Goal: Communication & Community: Answer question/provide support

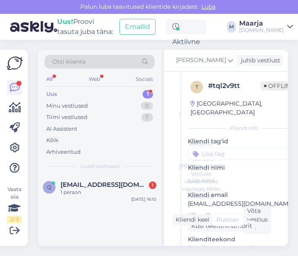
scroll to position [108, 0]
click at [79, 182] on span "[EMAIL_ADDRESS][DOMAIN_NAME]" at bounding box center [103, 185] width 87 height 8
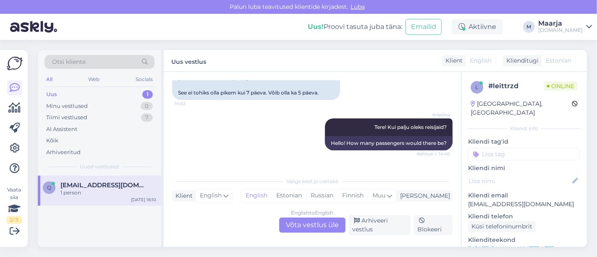
scroll to position [262, 0]
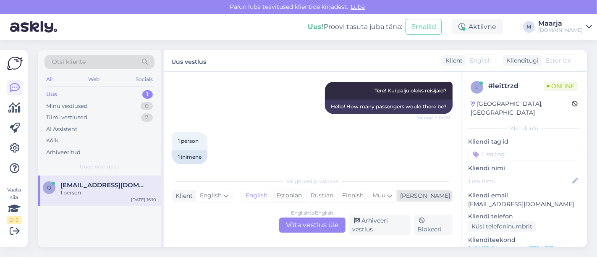
click at [297, 196] on div "Estonian" at bounding box center [289, 195] width 34 height 13
click at [297, 225] on div "English to Estonian Võta vestlus üle" at bounding box center [312, 224] width 66 height 15
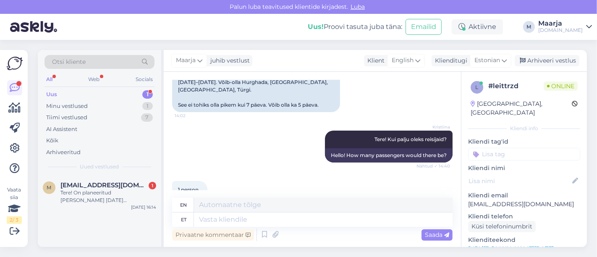
scroll to position [237, 0]
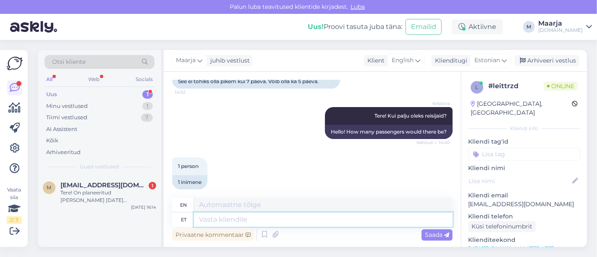
click at [227, 222] on textarea at bounding box center [323, 219] width 259 height 14
type textarea "M"
type textarea "palun"
type textarea "please"
type textarea "palun täpsustage, ka"
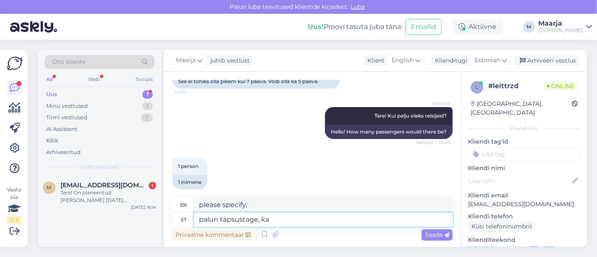
type textarea "please specify, too"
type textarea "palun täpsustage"
type textarea "please specify,"
type textarea "palun täpsustage ka"
type textarea "please specify"
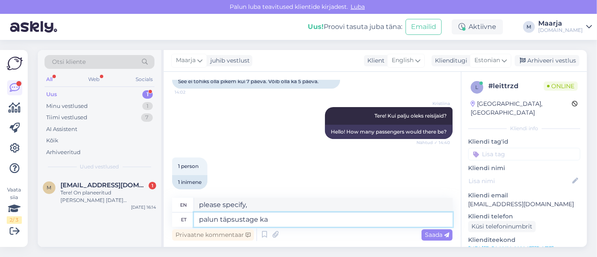
type textarea "palun täpsustage ka"
type textarea "please also specify"
type textarea "palun täpsustage ka, m"
type textarea "please also specify,"
type textarea "palun täpsustage ka, mis võ"
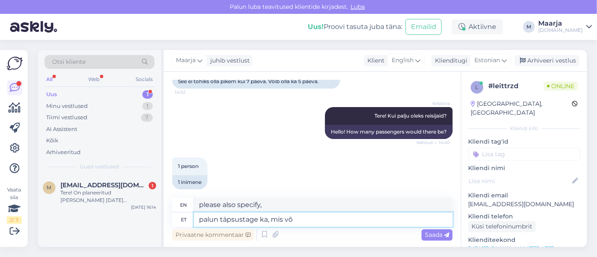
type textarea "Please also specify what"
type textarea "palun täpsustage ka, mis võiks o"
type textarea "please also specify what could"
type textarea "palun täpsustage ka, mis võiks olla"
type textarea "Please also specify what it could be."
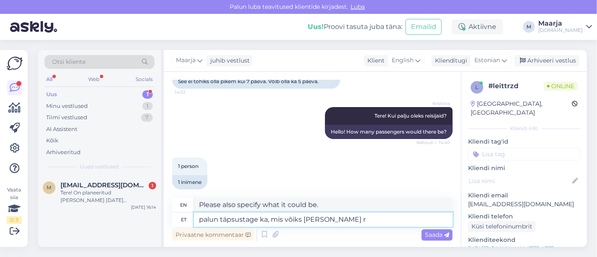
type textarea "palun täpsustage ka, mis võiks [PERSON_NAME] re"
type textarea "Please also specify what yours could be."
type textarea "palun täpsustage ka, mis võiks [PERSON_NAME] [PERSON_NAME]"
type textarea "Please also specify what your trip could be."
type textarea "palun täpsustage ka, mis võiks [PERSON_NAME] reisi maksimaalne ee"
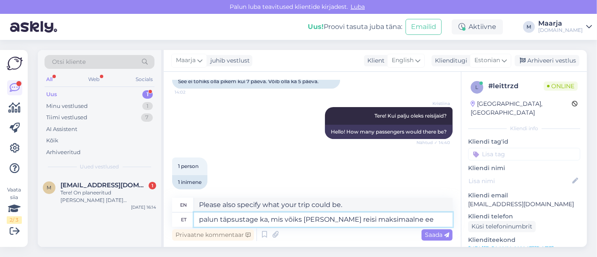
type textarea "Please also specify what the maximum duration of your trip could be."
type textarea "palun täpsustage ka, mis võiks [PERSON_NAME] reisi maksimaalne eelarve rei"
type textarea "Please also specify what your maximum budget for your trip could be."
type textarea "palun täpsustage ka, mis võiks [PERSON_NAME] reisi maksimaalne eelarve reisija …"
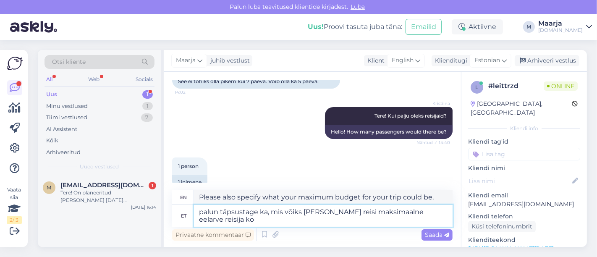
type textarea "Please also specify what the maximum budget for your trip could be per passenge…"
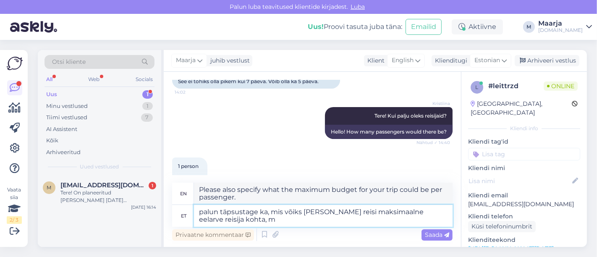
type textarea "palun täpsustage ka, mis võiks [PERSON_NAME] reisi maksimaalne eelarve reisija …"
type textarea "Please also specify what your maximum travel budget per passenger could be,"
type textarea "palun täpsustage ka, mis võiks [PERSON_NAME] reisi maksimaalne eelarve reisija …"
type textarea "Please also specify what your maximum travel budget per passenger could be, fro…"
type textarea "palun täpsustage ka, mis võiks [PERSON_NAME] reisi maksimaalne eelarve reisija …"
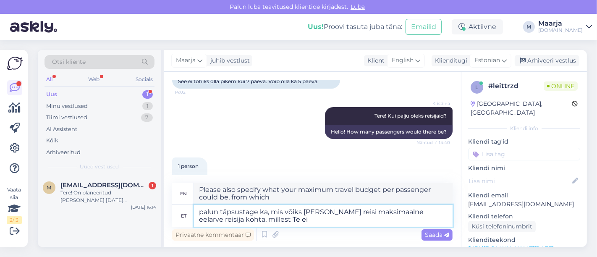
type textarea "Please also specify what the maximum budget for your trip per passenger could b…"
type textarea "palun täpsustage ka, mis võiks [PERSON_NAME] reisi maksimaalne eelarve reisija …"
type textarea "Please also specify what your maximum travel budget per passenger could be, whi…"
type textarea "palun täpsustage ka, mis võiks [PERSON_NAME] reisi maksimaalne eelarve reisija …"
type textarea "Please also specify what the maximum budget for your trip per passenger would b…"
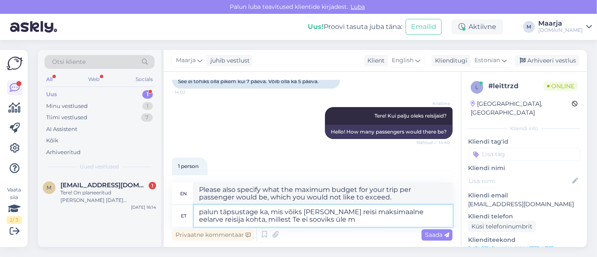
type textarea "palun täpsustage ka, mis võiks [PERSON_NAME] reisi maksimaalne eelarve reisija …"
type textarea "Please also specify what your maximum travel budget per passenger would be, whi…"
type textarea "palun täpsustage ka, mis võiks [PERSON_NAME] reisi maksimaalne eelarve reisija …"
type textarea "Please also specify what your maximum travel budget per passenger would be, whi…"
type textarea "palun täpsustage ka, mis võiks [PERSON_NAME] reisi maksimaalne eelarve reisija …"
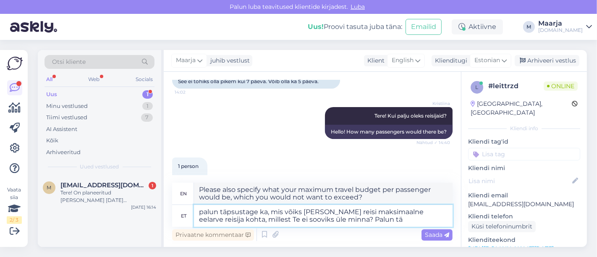
type textarea "Please also specify what your maximum travel budget per passenger would be, whi…"
type textarea "palun täpsustage ka, mis võiks [PERSON_NAME] reisi maksimaalne eelarve reisija …"
type textarea "Please also specify what your maximum travel budget per passenger would be, whi…"
type textarea "palun täpsustage ka, mis võiks [PERSON_NAME] reisi maksimaalne eelarve reisija …"
type textarea "Please also specify what the maximum budget for your trip per passenger would b…"
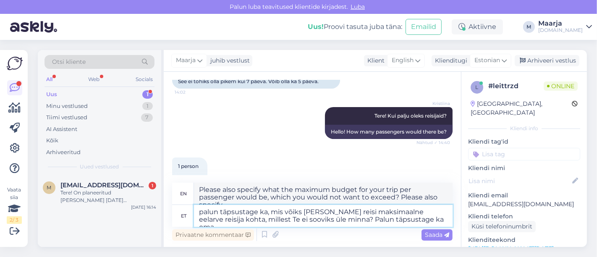
type textarea "palun täpsustage ka, mis võiks [PERSON_NAME] reisi maksimaalne eelarve reisija …"
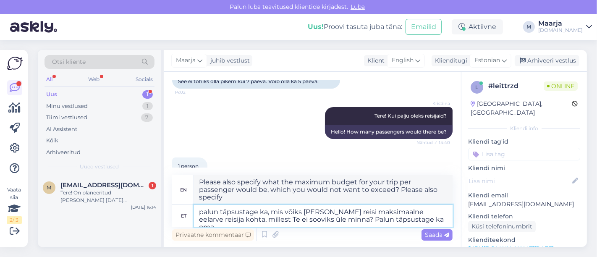
type textarea "Please also specify what your maximum travel budget per passenger would be, whi…"
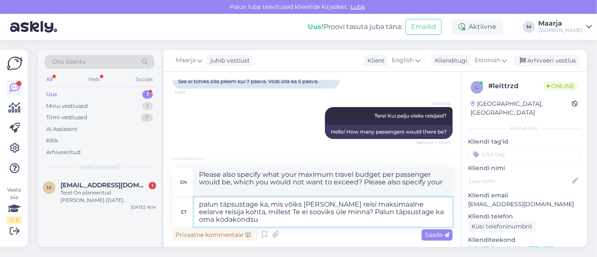
type textarea "palun täpsustage ka, mis võiks [PERSON_NAME] reisi maksimaalne eelarve reisija …"
type textarea "Please also specify what your maximum travel budget per traveler would be, whic…"
type textarea "palun täpsustage ka, mis võiks [PERSON_NAME] reisi maksimaalne eelarve reisija …"
type textarea "Please also specify what your maximum travel budget per traveler would be, whic…"
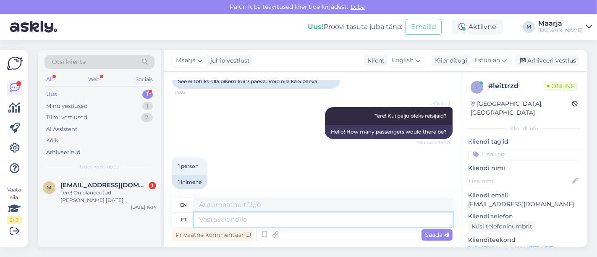
scroll to position [318, 0]
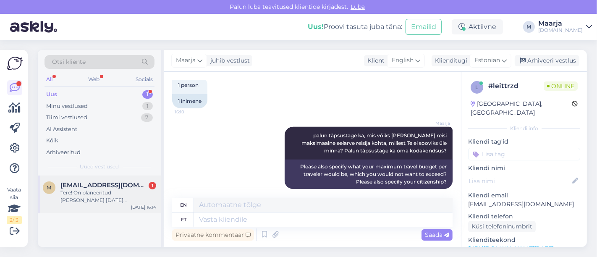
click at [97, 196] on div "Tere! On planeeritud [PERSON_NAME] [DATE] [PERSON_NAME]. Kuulnud erinevatest se…" at bounding box center [108, 196] width 96 height 15
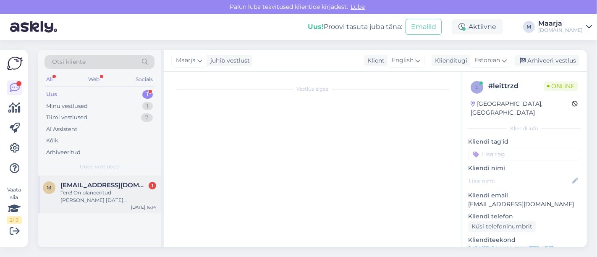
scroll to position [1, 0]
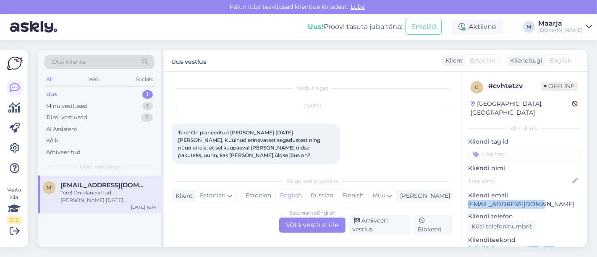
drag, startPoint x: 541, startPoint y: 195, endPoint x: 468, endPoint y: 192, distance: 73.1
click at [297, 200] on p "[EMAIL_ADDRESS][DOMAIN_NAME]" at bounding box center [524, 204] width 112 height 9
copy p "[EMAIL_ADDRESS][DOMAIN_NAME]"
click at [275, 202] on div "Estonian" at bounding box center [258, 195] width 34 height 13
click at [297, 225] on div "Estonian to Estonian Võta vestlus üle" at bounding box center [312, 224] width 66 height 15
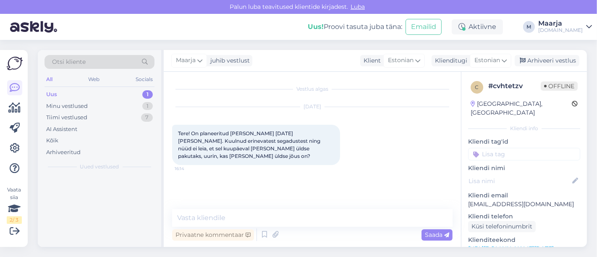
scroll to position [0, 0]
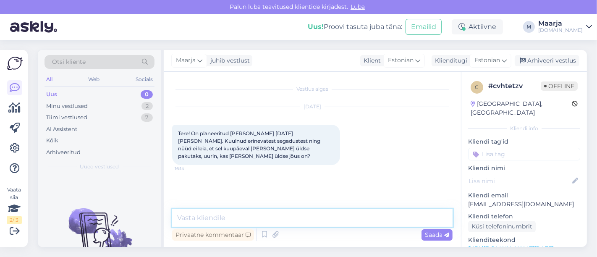
click at [275, 219] on textarea at bounding box center [312, 218] width 280 height 18
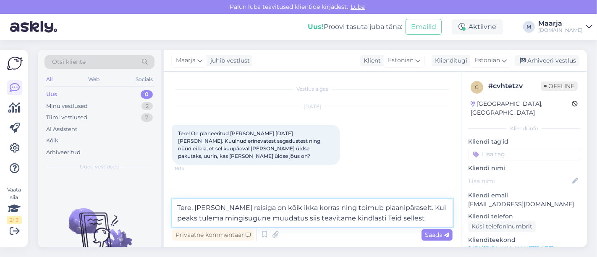
type textarea "Tere, [PERSON_NAME] reisiga on kõik ikka korras ning toimub plaanipäraselt. Kui…"
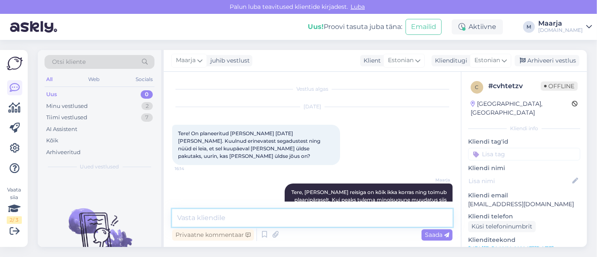
scroll to position [16, 0]
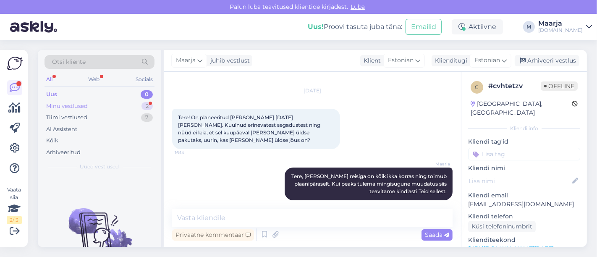
click at [113, 109] on div "Minu vestlused 2" at bounding box center [99, 106] width 110 height 12
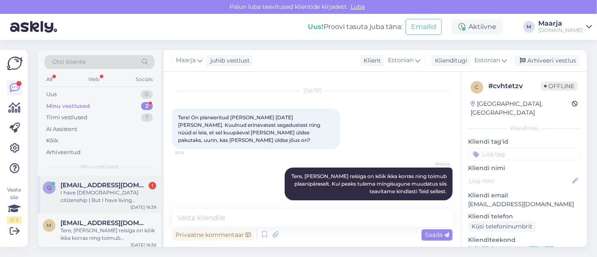
click at [101, 200] on div "I have [DEMOGRAPHIC_DATA] citizenship ( But I have living permission in [DEMOGR…" at bounding box center [108, 196] width 96 height 15
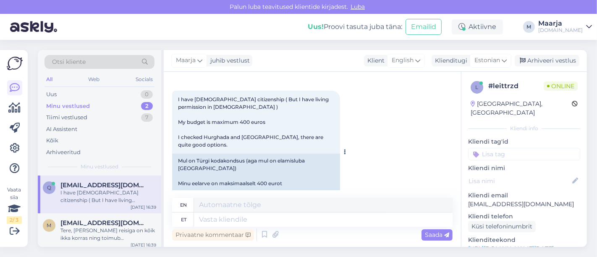
scroll to position [458, 0]
